Goal: Task Accomplishment & Management: Use online tool/utility

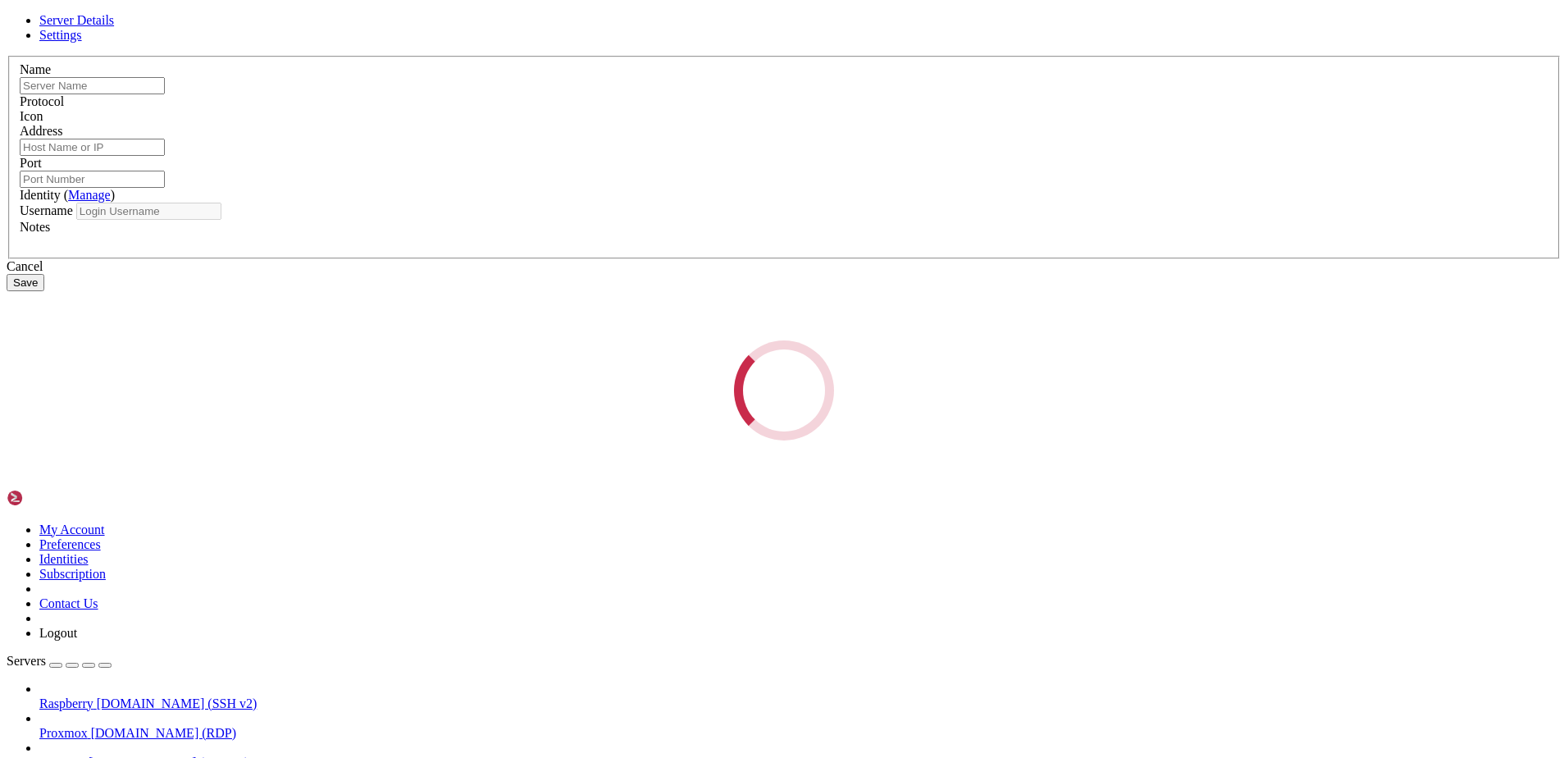
type input "Casa RDP"
type input "[DOMAIN_NAME]"
type input "7003"
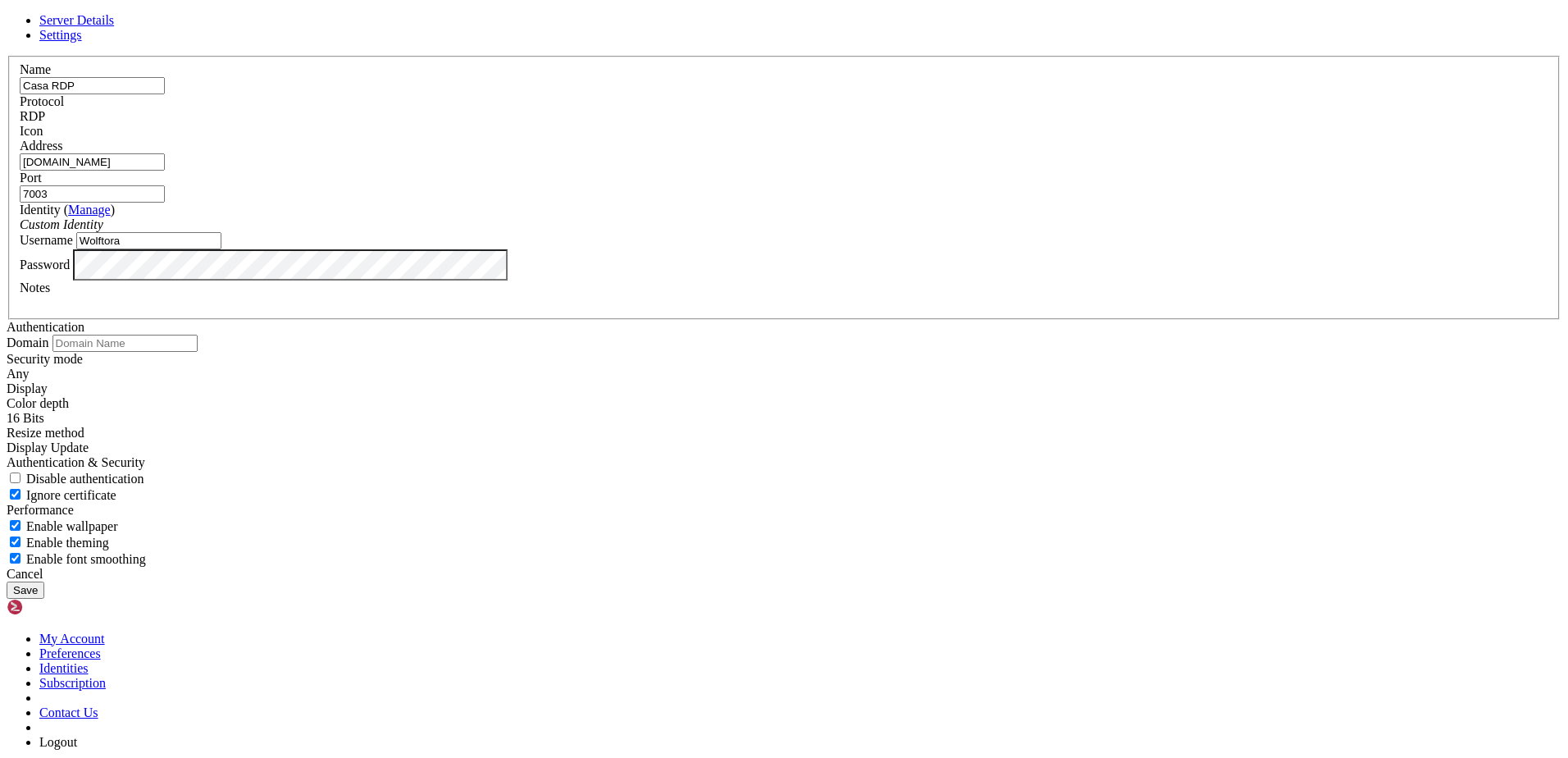
click at [221, 250] on input "Wolftora" at bounding box center [149, 241] width 145 height 17
type input "wolftora"
click at [44, 592] on button "Save" at bounding box center [26, 590] width 38 height 17
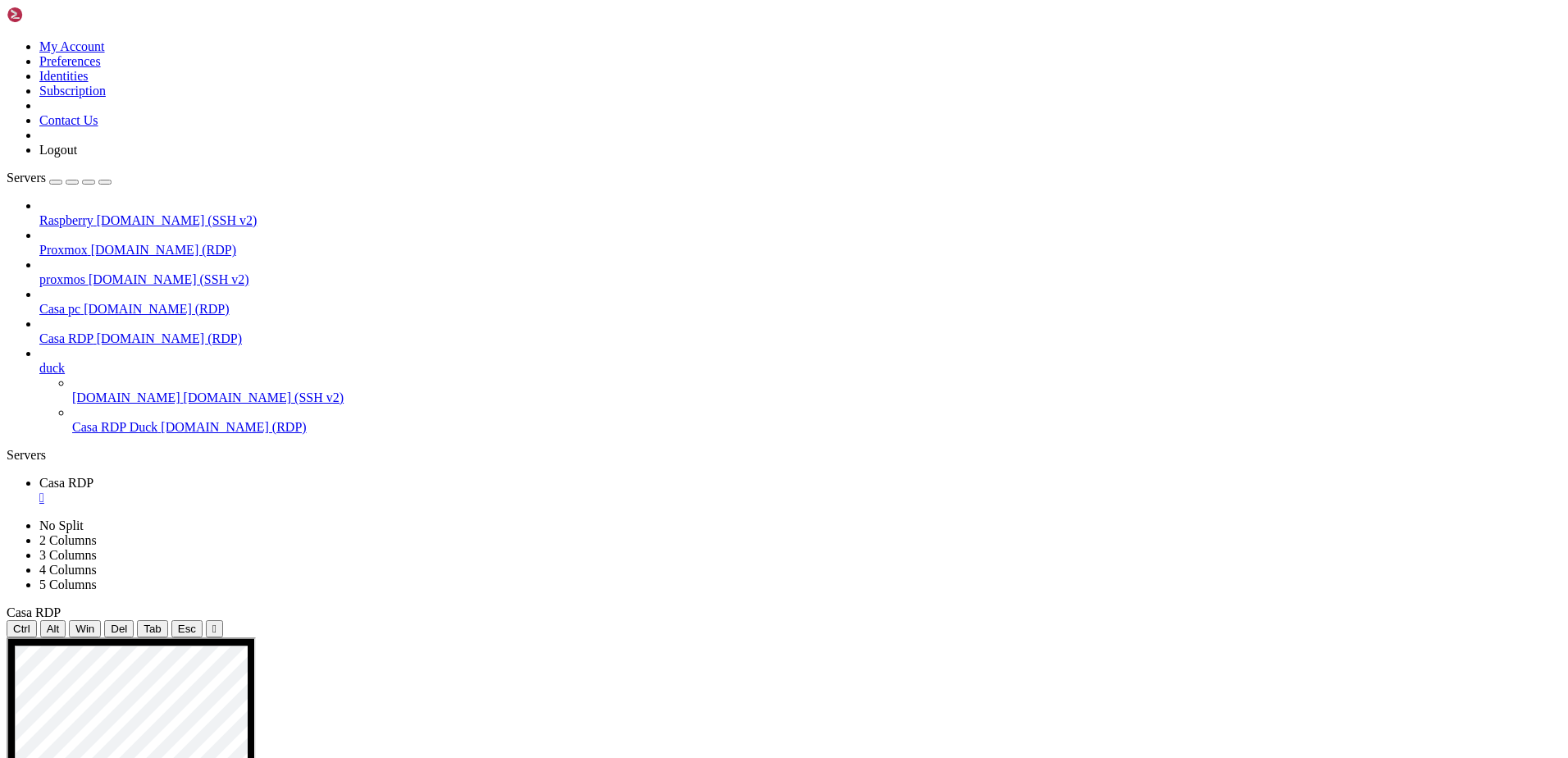
click at [150, 214] on span "[DOMAIN_NAME] (SSH v2)" at bounding box center [177, 220] width 161 height 14
click at [140, 214] on span "[DOMAIN_NAME] (SSH v2)" at bounding box center [177, 220] width 161 height 14
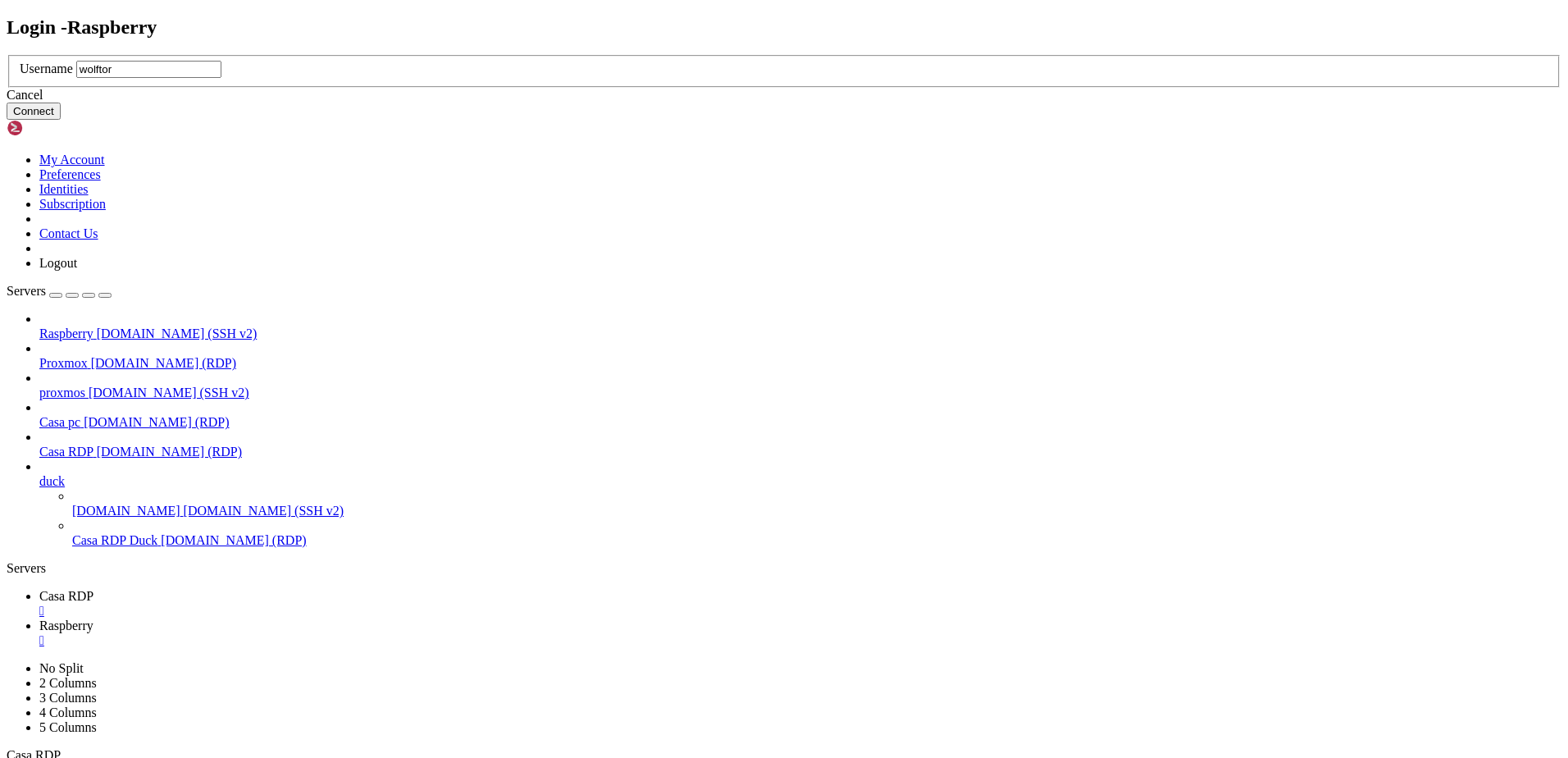
type input "wolftora"
click button "Connect" at bounding box center [33, 112] width 54 height 17
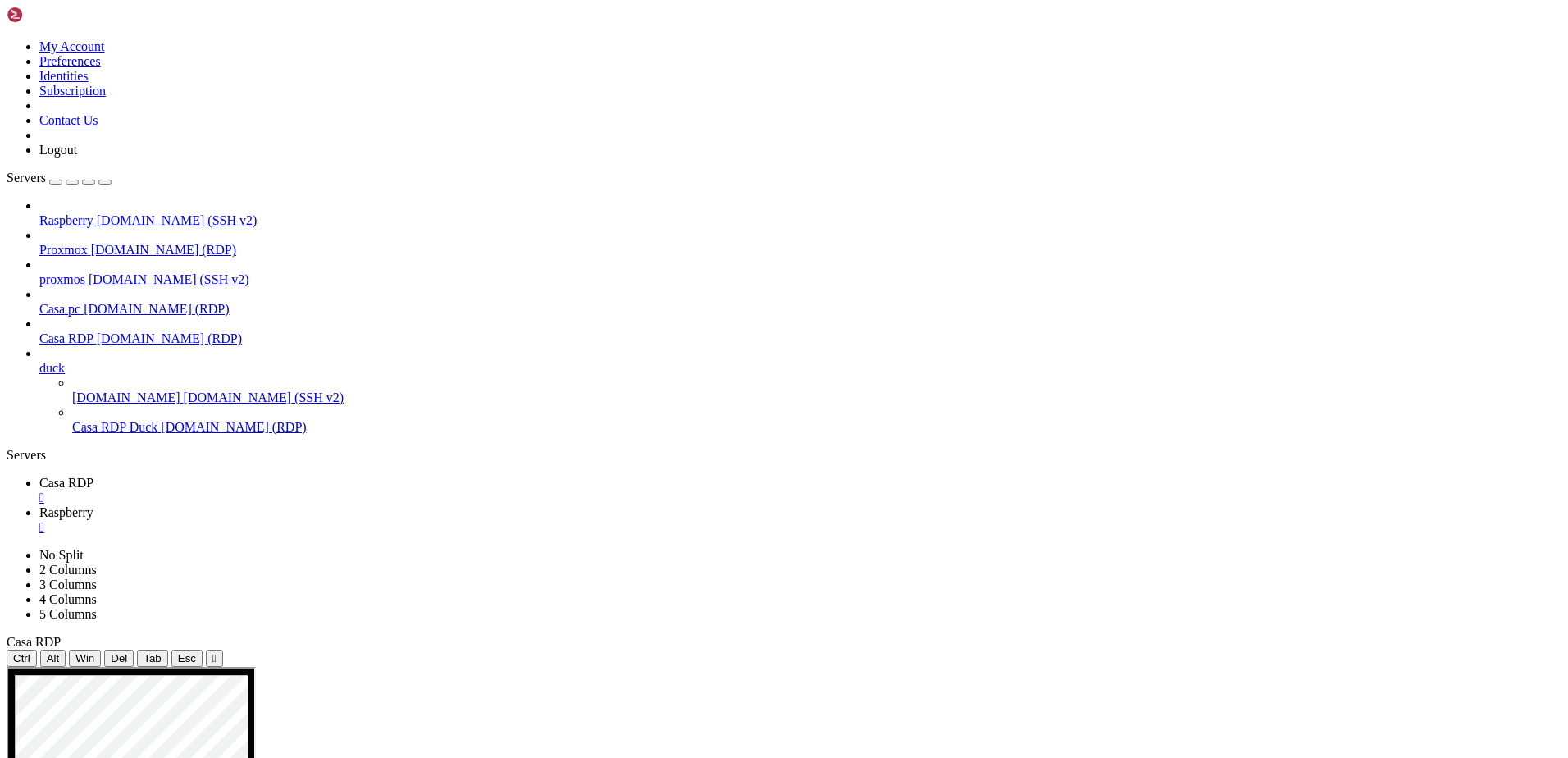
drag, startPoint x: 451, startPoint y: 1312, endPoint x: 298, endPoint y: 1290, distance: 154.6
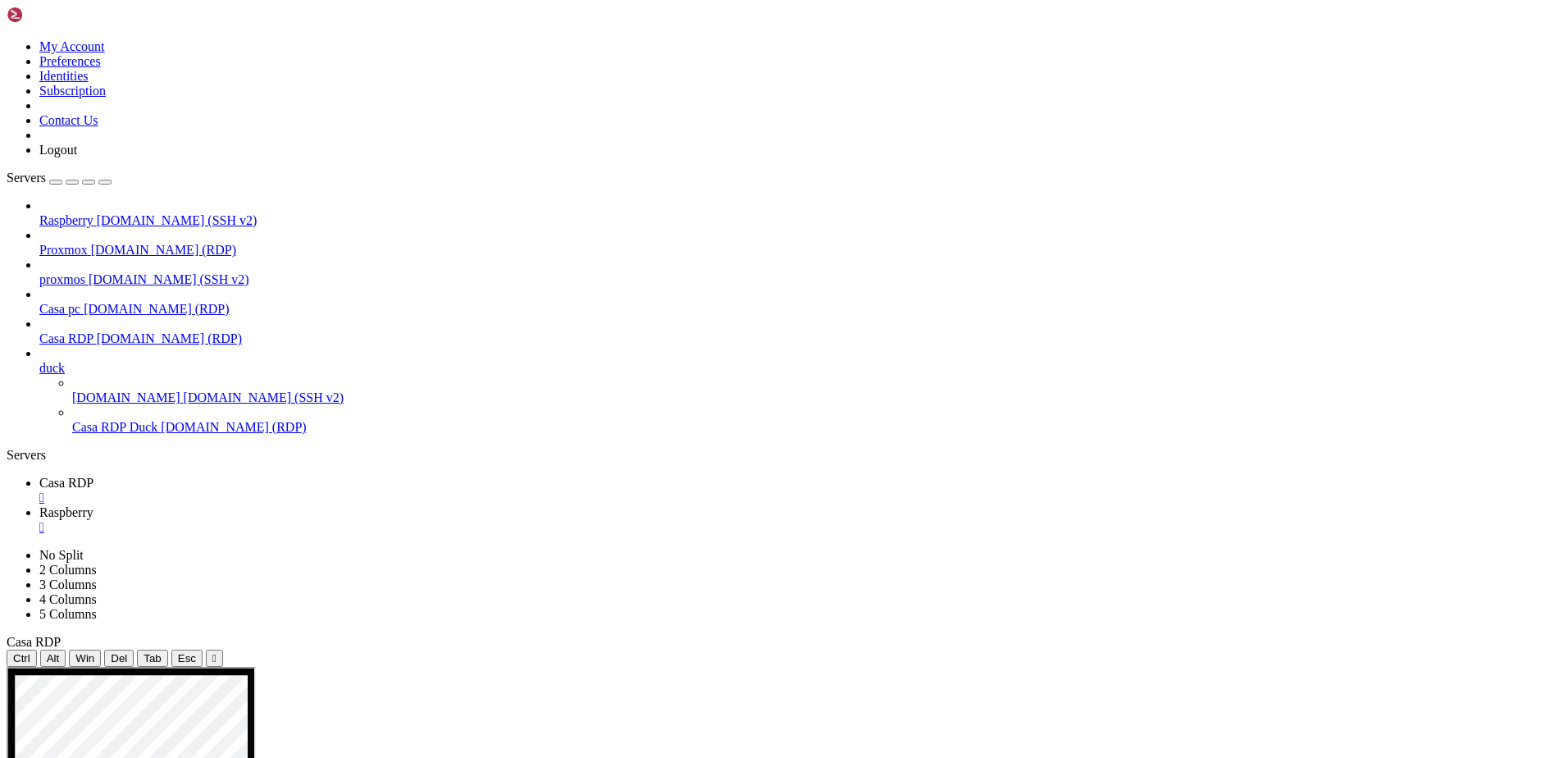
drag, startPoint x: 220, startPoint y: 1191, endPoint x: 460, endPoint y: 1197, distance: 240.1
drag, startPoint x: 219, startPoint y: 1179, endPoint x: 457, endPoint y: 1194, distance: 238.5
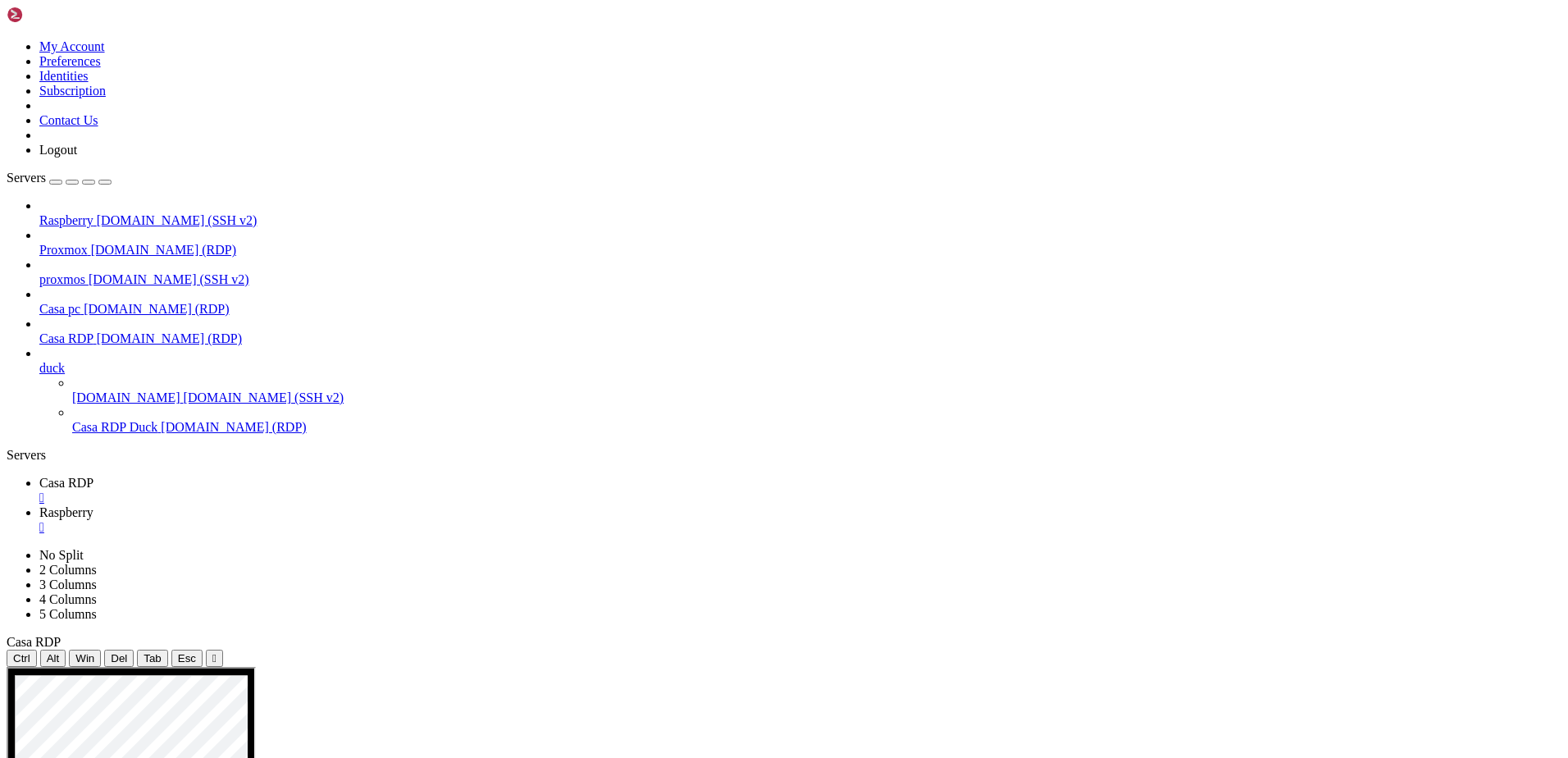
drag, startPoint x: 462, startPoint y: 1195, endPoint x: 220, endPoint y: 1191, distance: 242.0
copy span "https://e6214d38689f.ngrok-free.app"
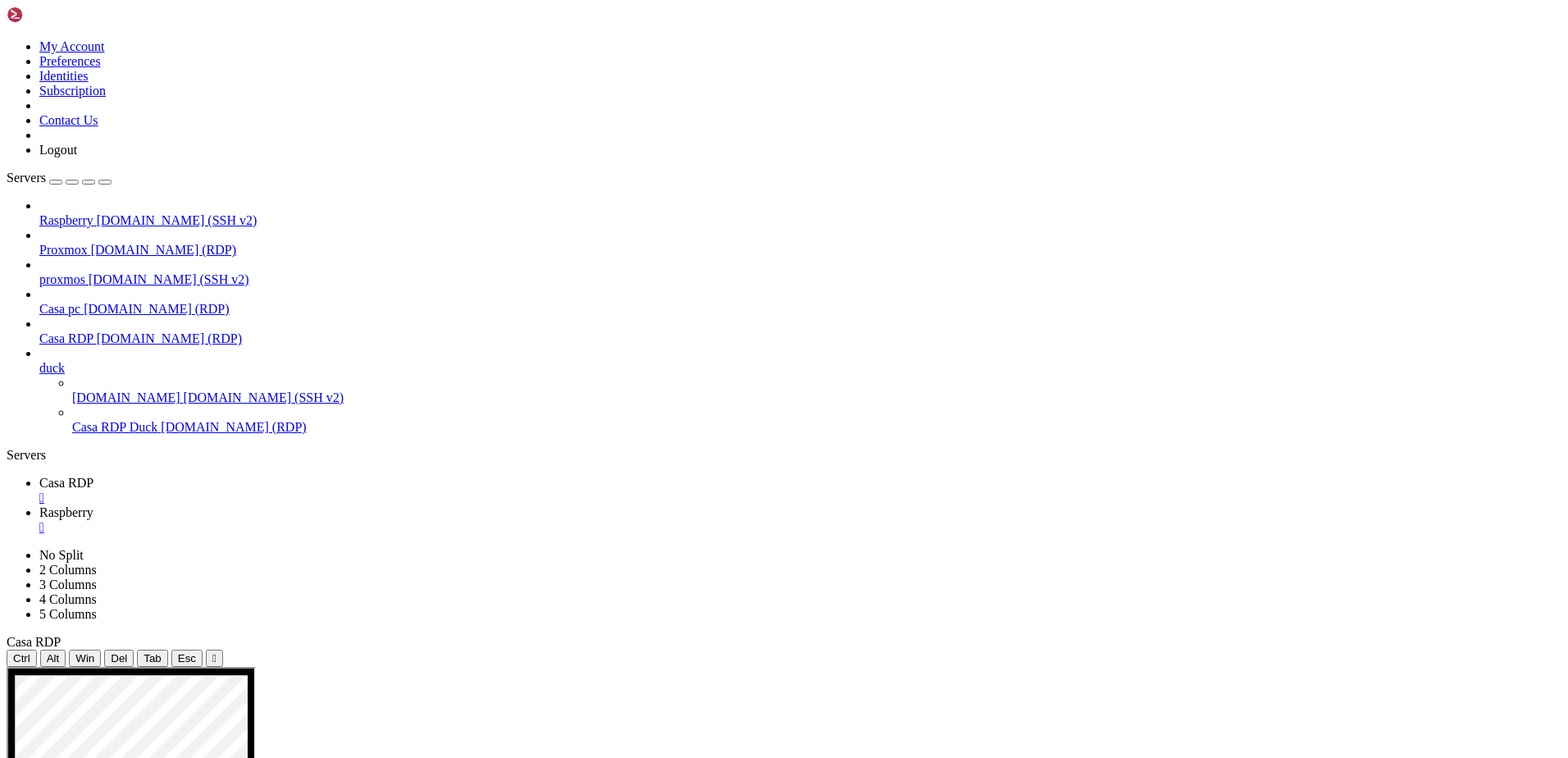
click at [94, 475] on span "Casa RDP" at bounding box center [66, 482] width 54 height 14
click at [161, 420] on span "[DOMAIN_NAME] (RDP)" at bounding box center [233, 426] width 145 height 14
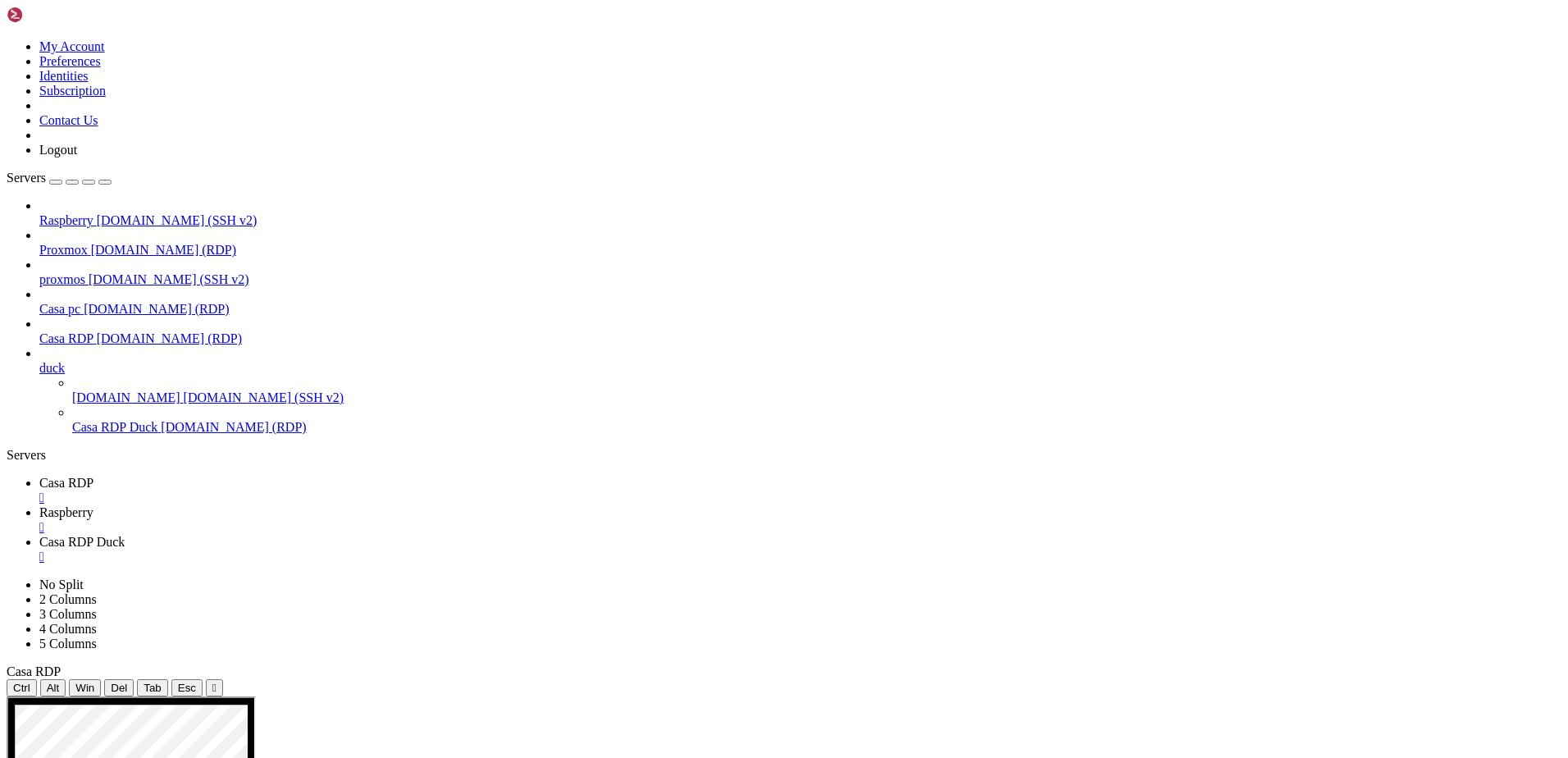
click at [125, 535] on span "Casa RDP Duck" at bounding box center [82, 542] width 85 height 14
click at [94, 475] on span "Casa RDP" at bounding box center [66, 482] width 54 height 14
click at [296, 491] on div "" at bounding box center [800, 498] width 1522 height 15
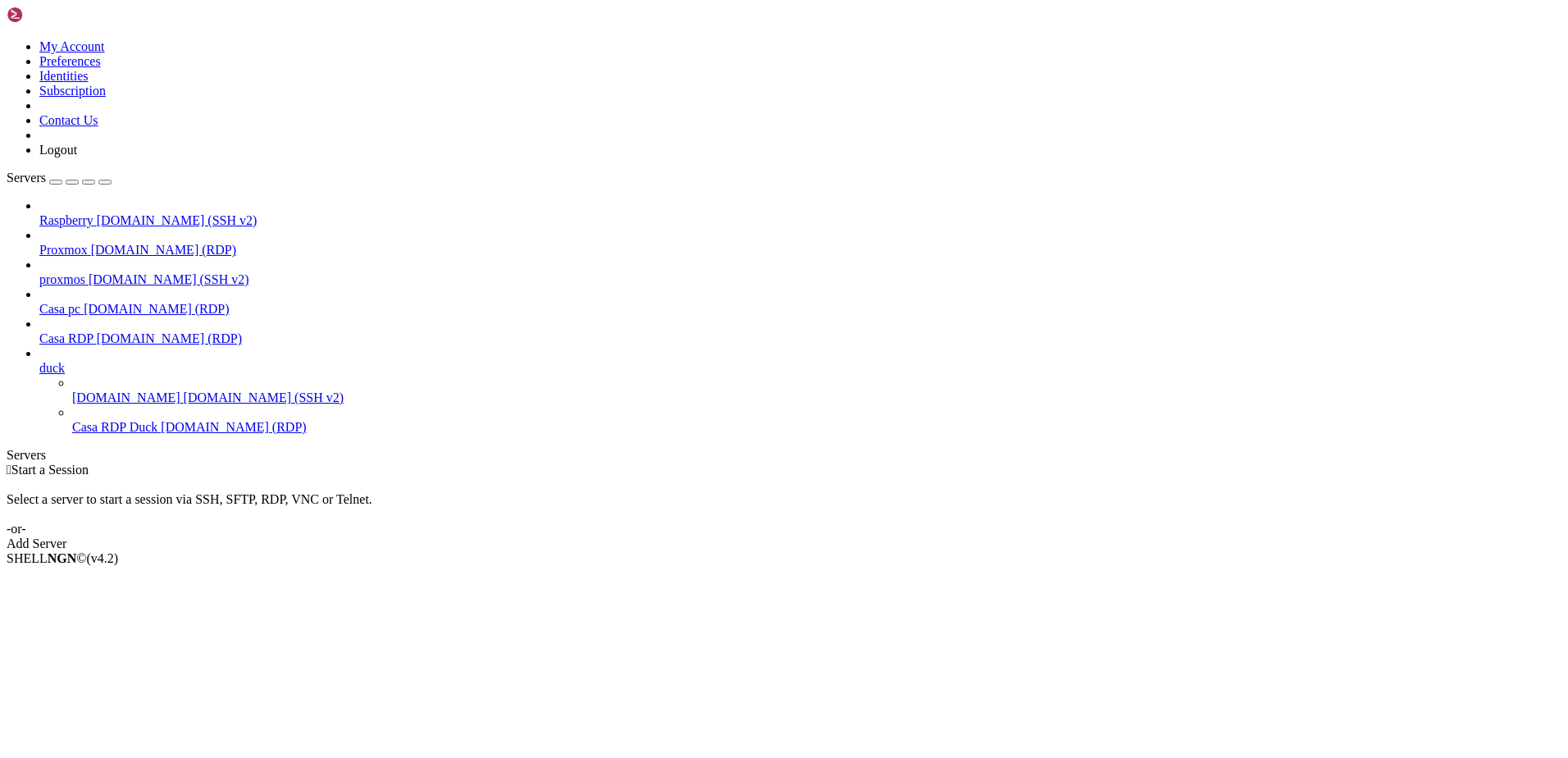
click at [94, 332] on span "Casa RDP" at bounding box center [66, 338] width 54 height 14
click at [115, 301] on span "[DOMAIN_NAME] (RDP)" at bounding box center [157, 308] width 145 height 14
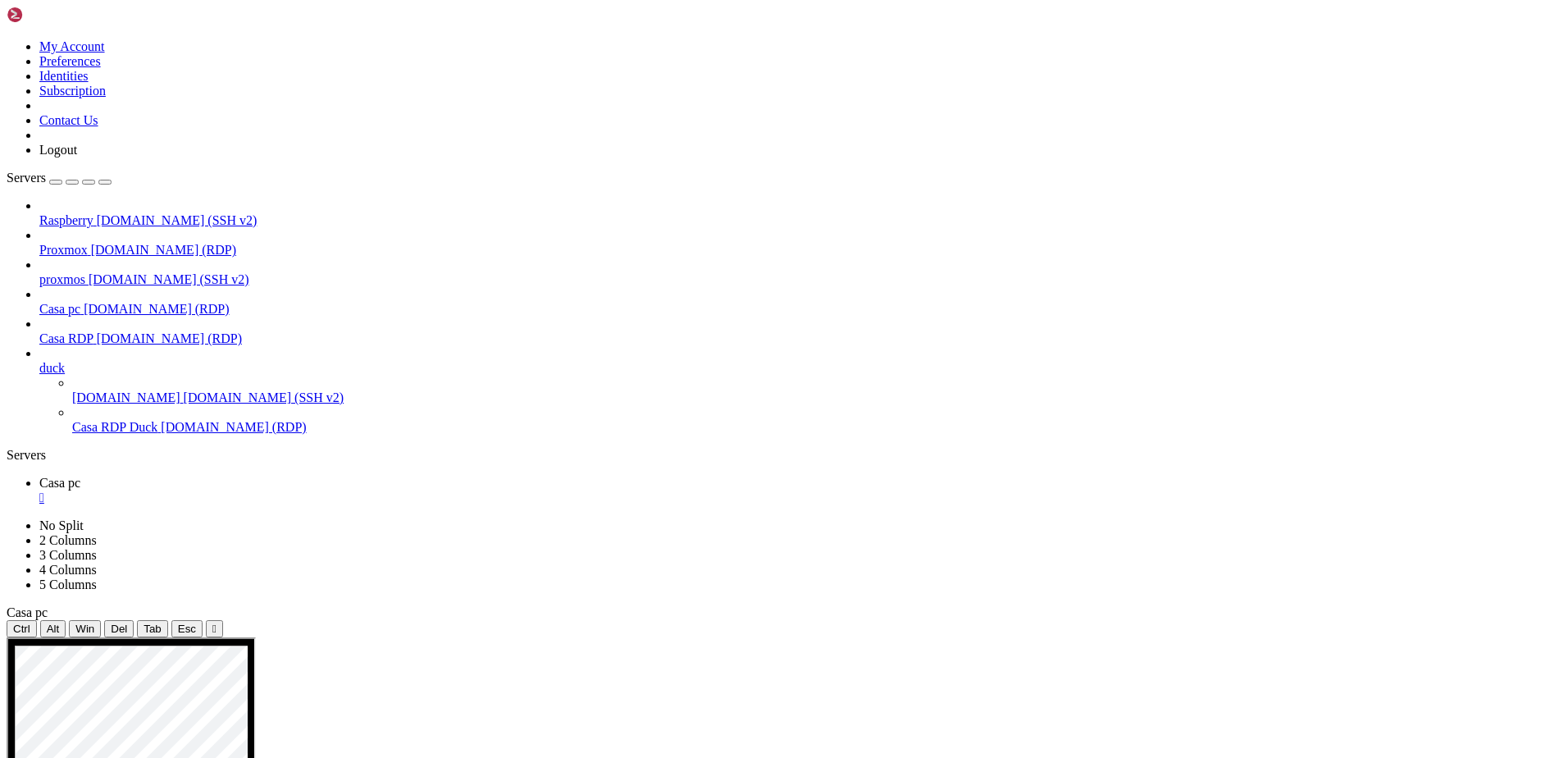
click at [88, 243] on span "Proxmox" at bounding box center [63, 250] width 48 height 14
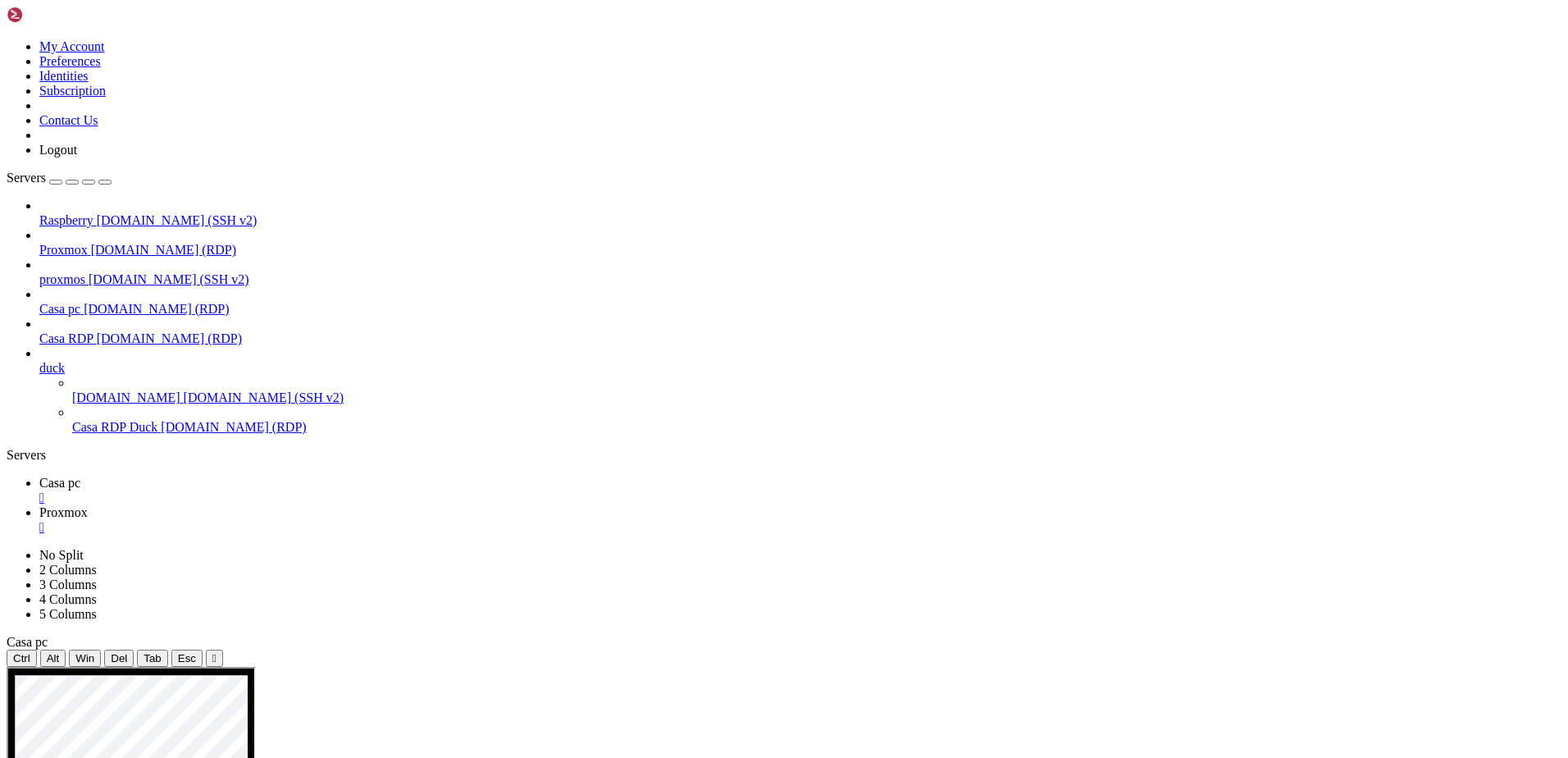
click at [389, 520] on div "" at bounding box center [800, 527] width 1522 height 15
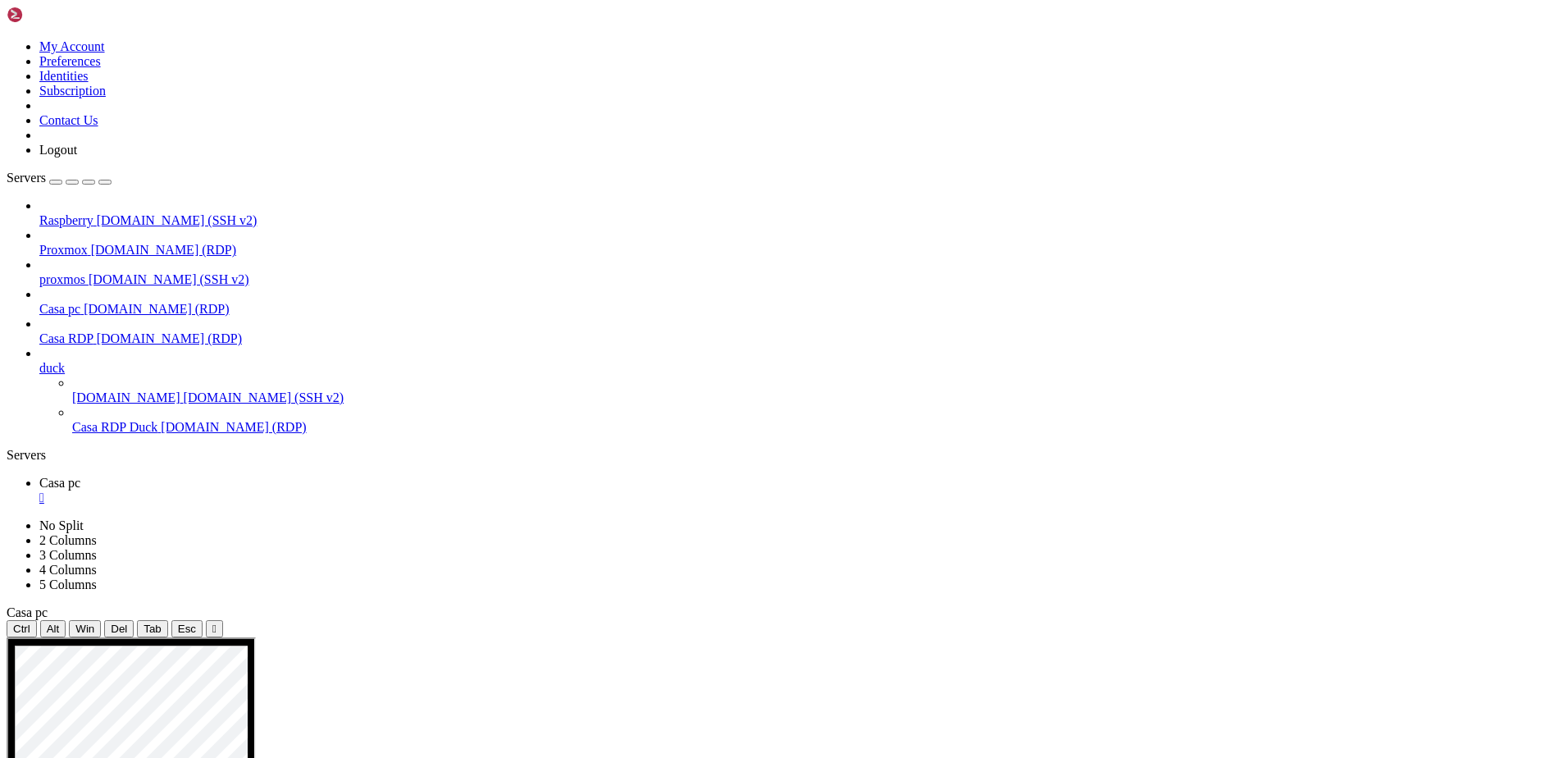
click at [290, 491] on div "" at bounding box center [800, 498] width 1522 height 15
